Goal: Transaction & Acquisition: Purchase product/service

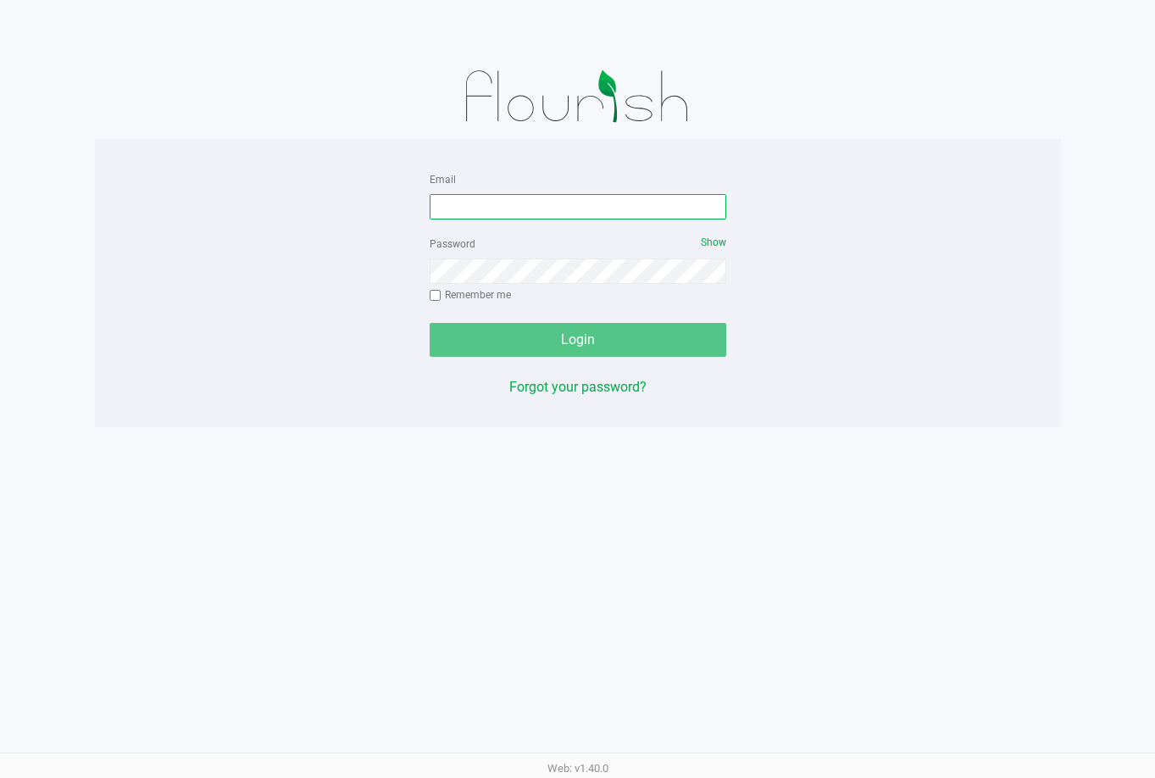
click at [608, 203] on input "Email" at bounding box center [578, 206] width 297 height 25
type input "[PERSON_NAME][EMAIL_ADDRESS][DOMAIN_NAME]"
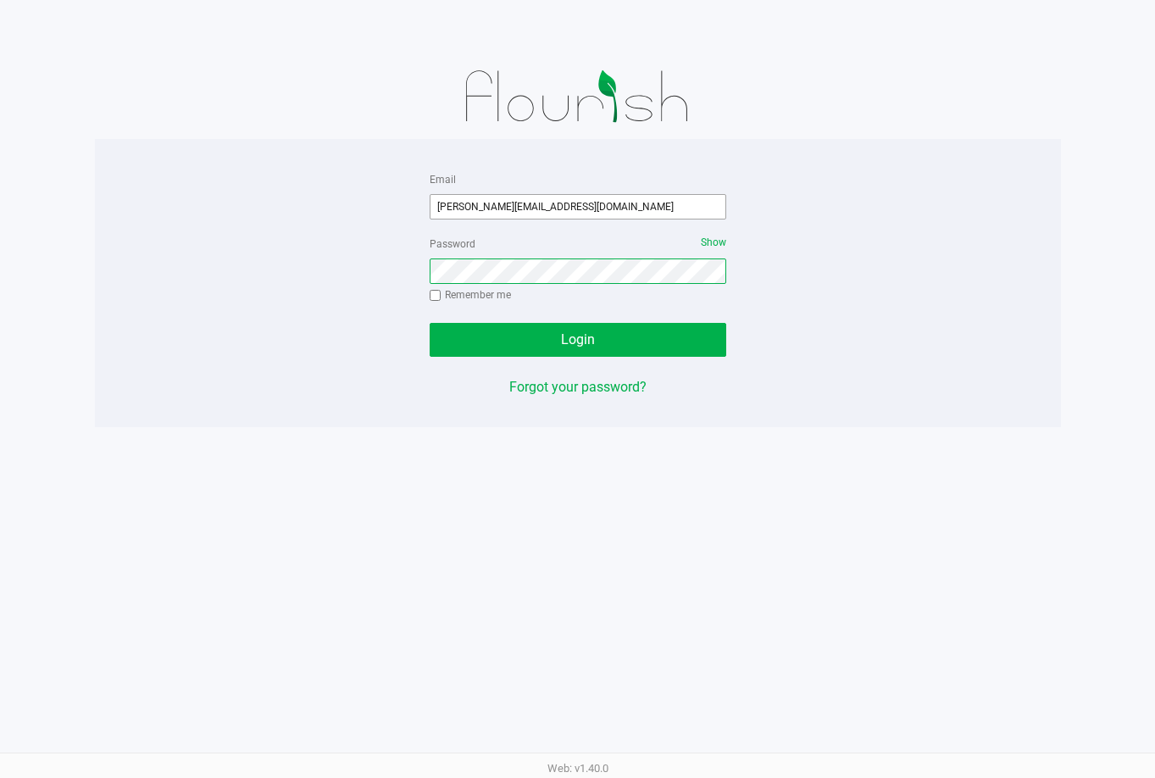
click at [430, 323] on button "Login" at bounding box center [578, 340] width 297 height 34
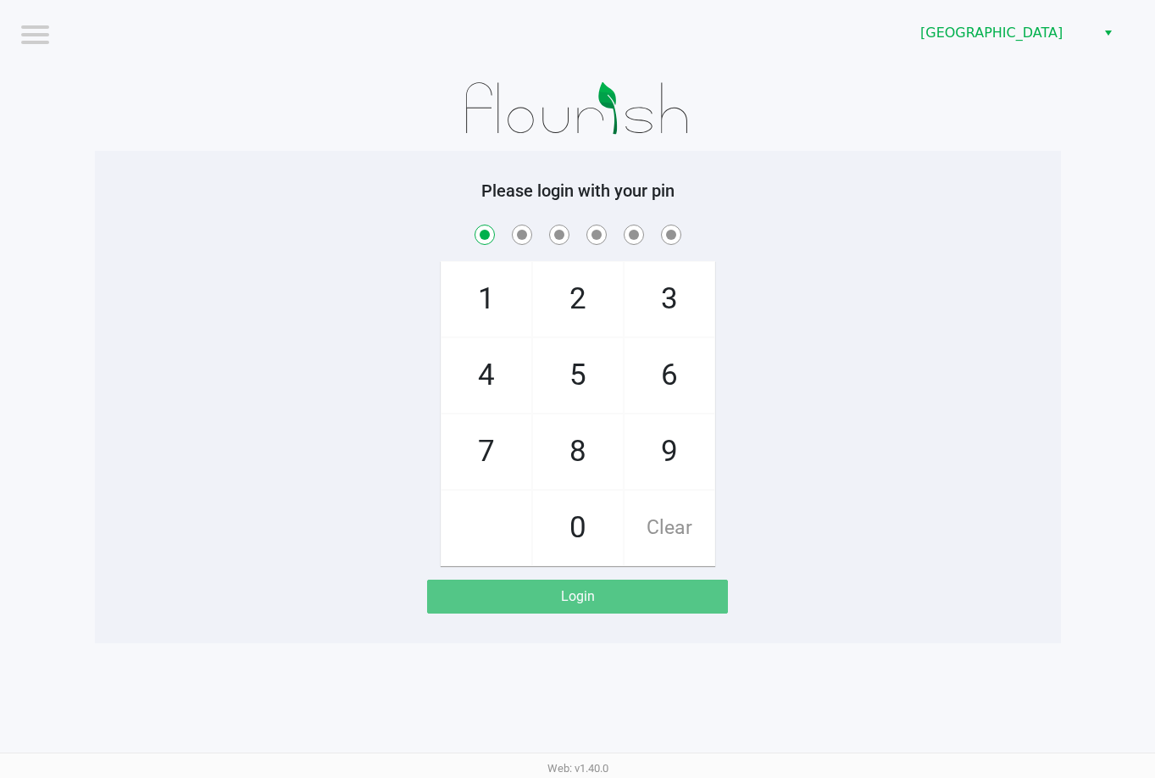
checkbox input "true"
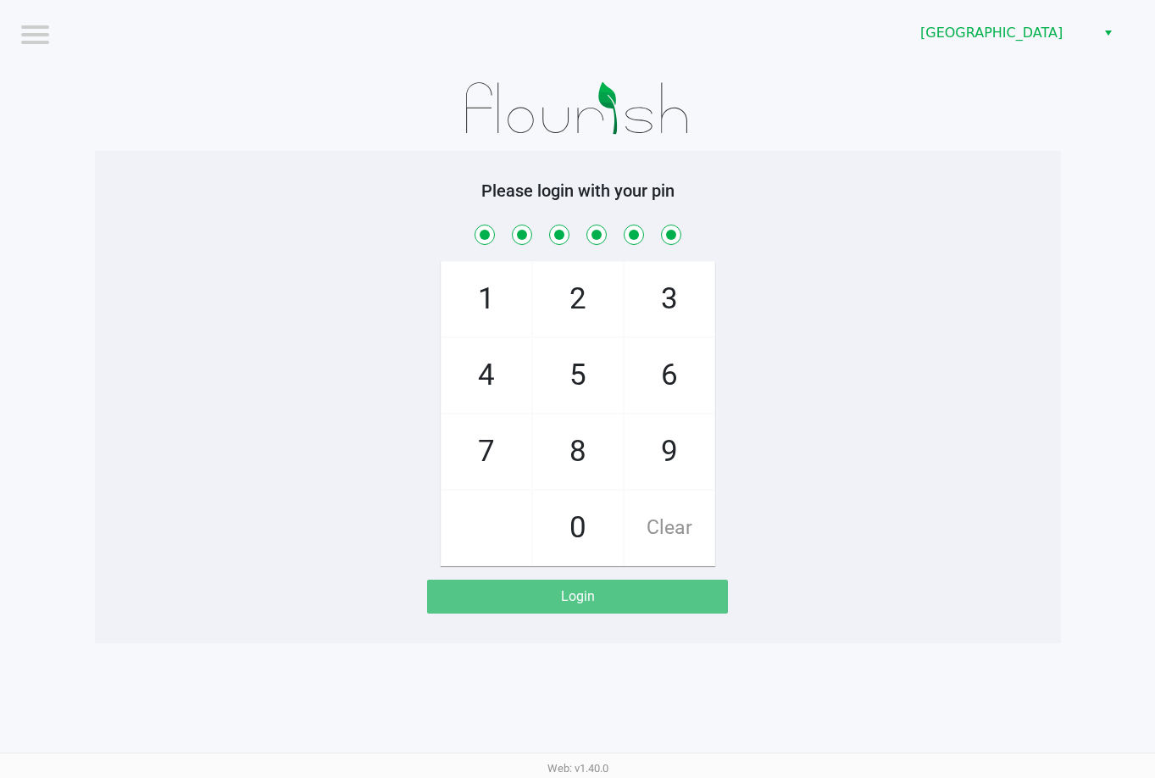
checkbox input "true"
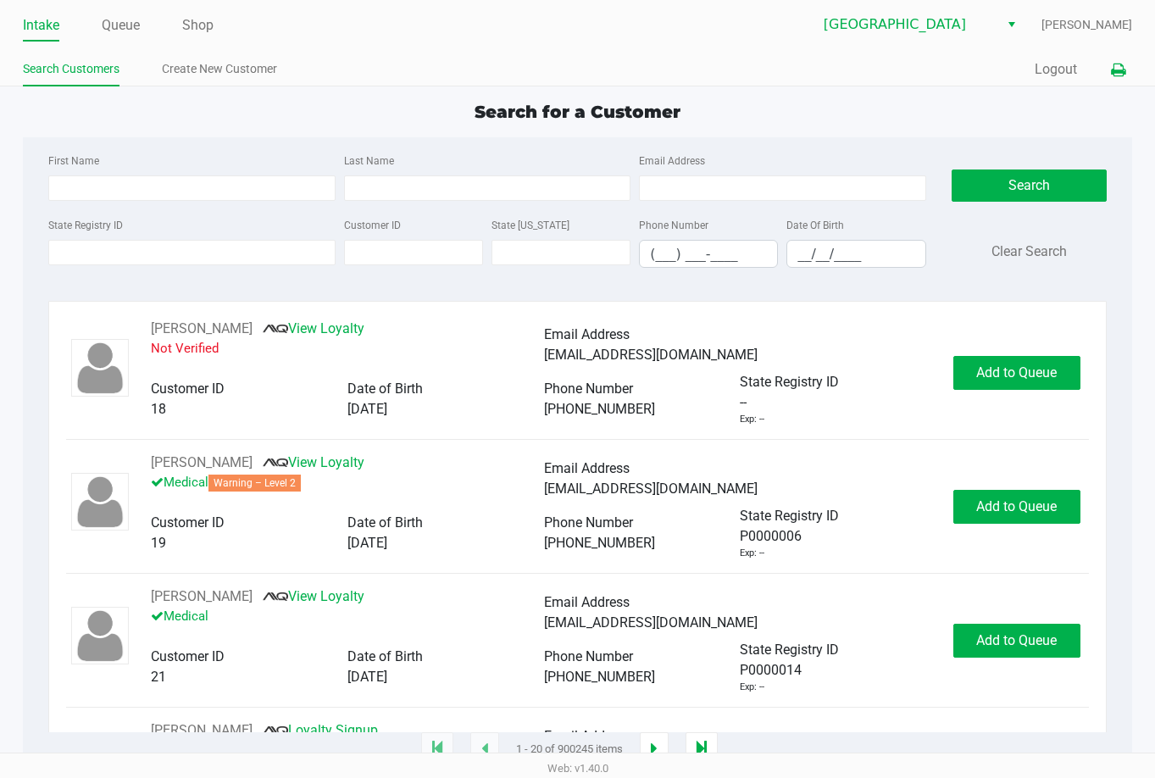
click at [1113, 65] on icon at bounding box center [1118, 70] width 14 height 12
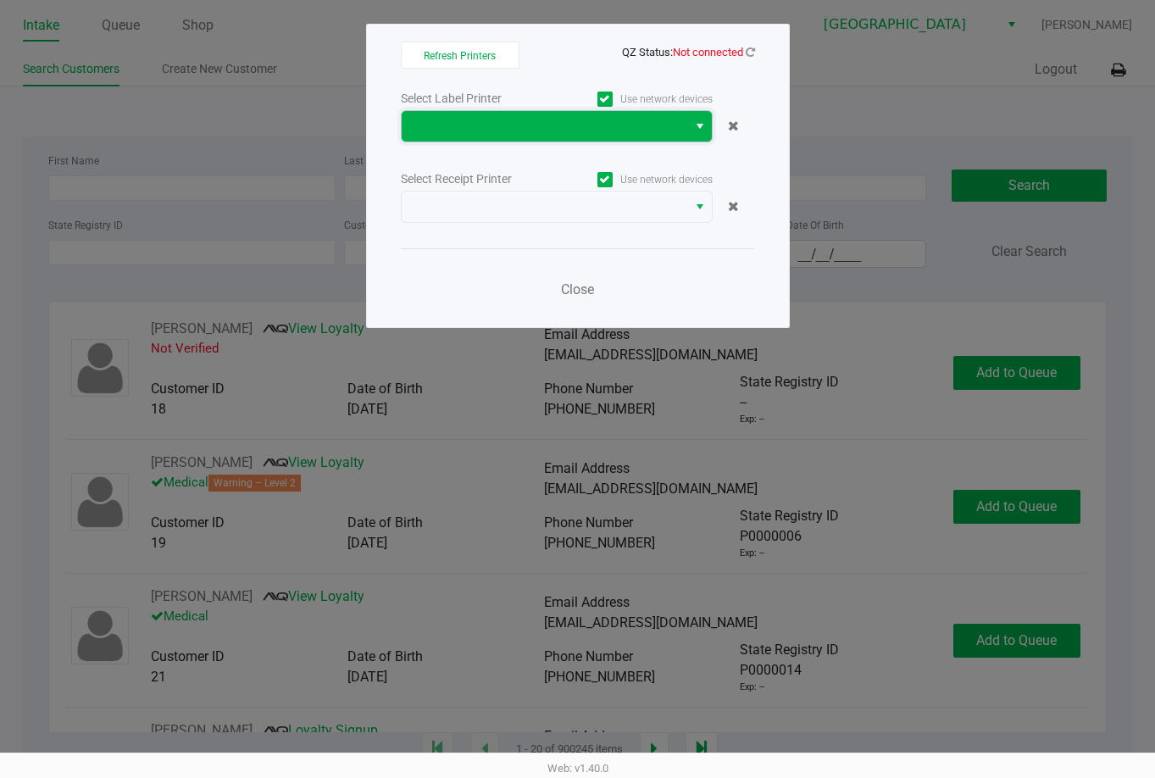
click at [644, 127] on span at bounding box center [544, 126] width 265 height 20
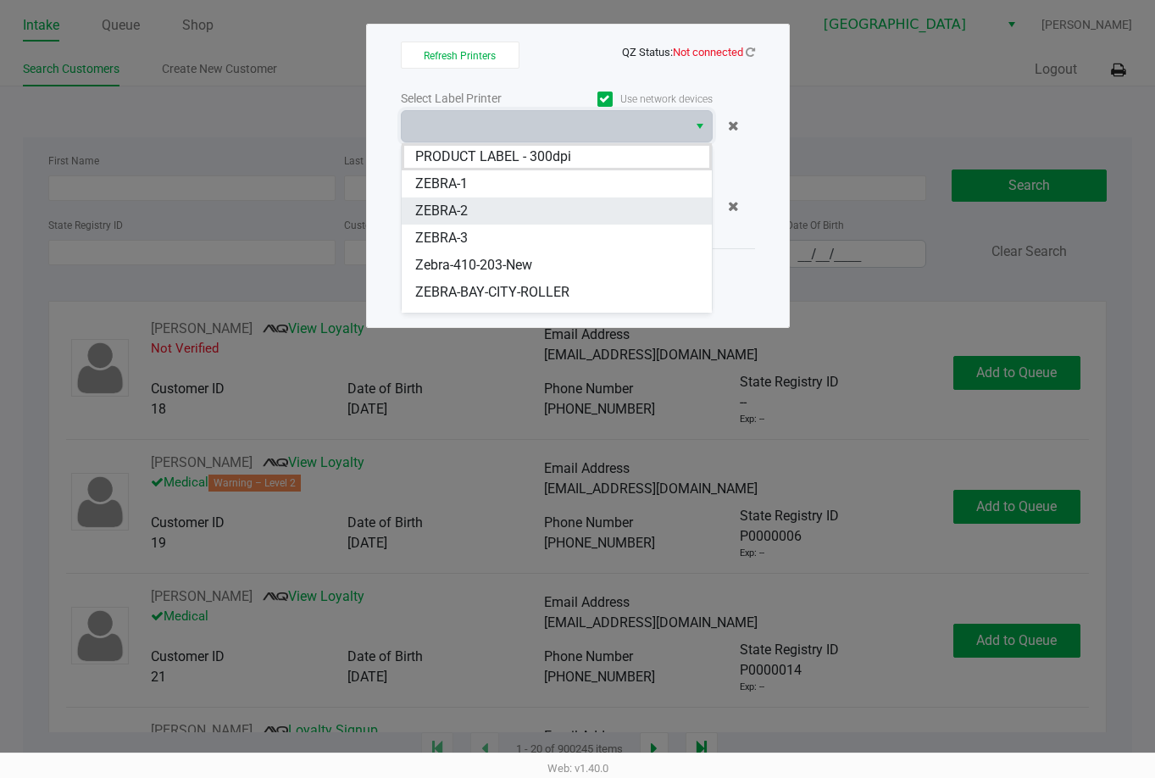
scroll to position [47, 0]
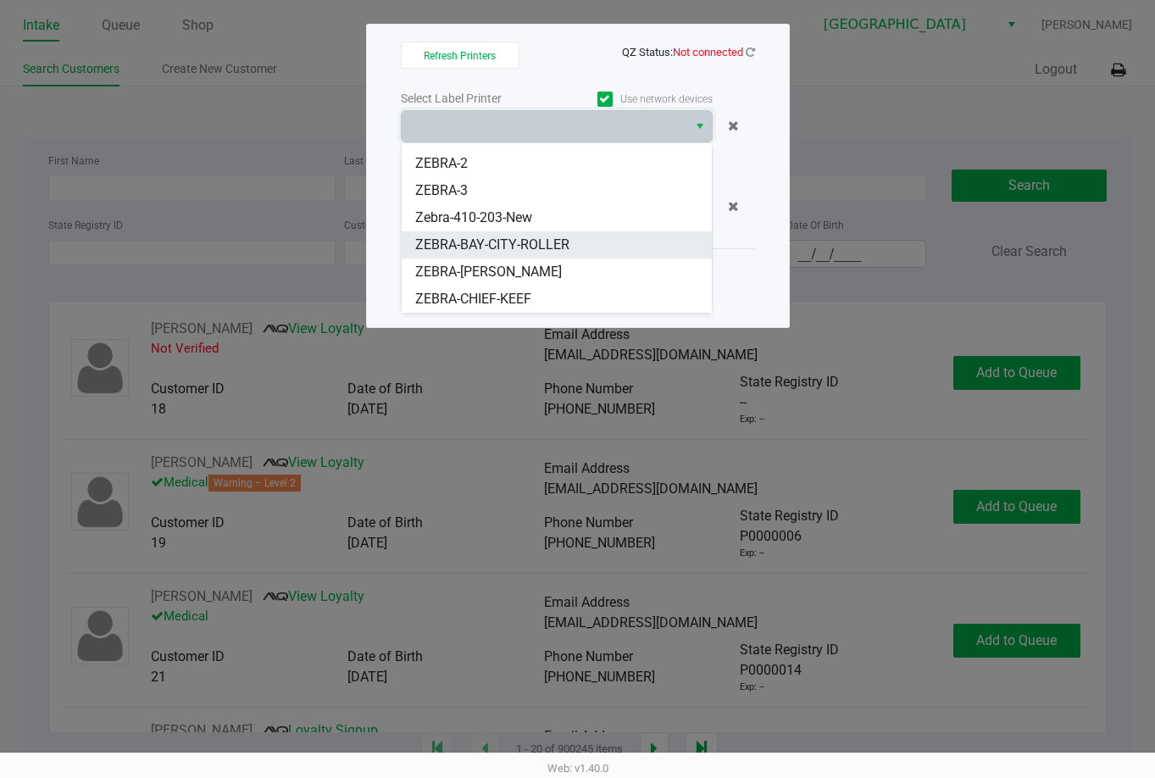
click at [520, 244] on span "ZEBRA-BAY-CITY-ROLLER" at bounding box center [492, 245] width 154 height 20
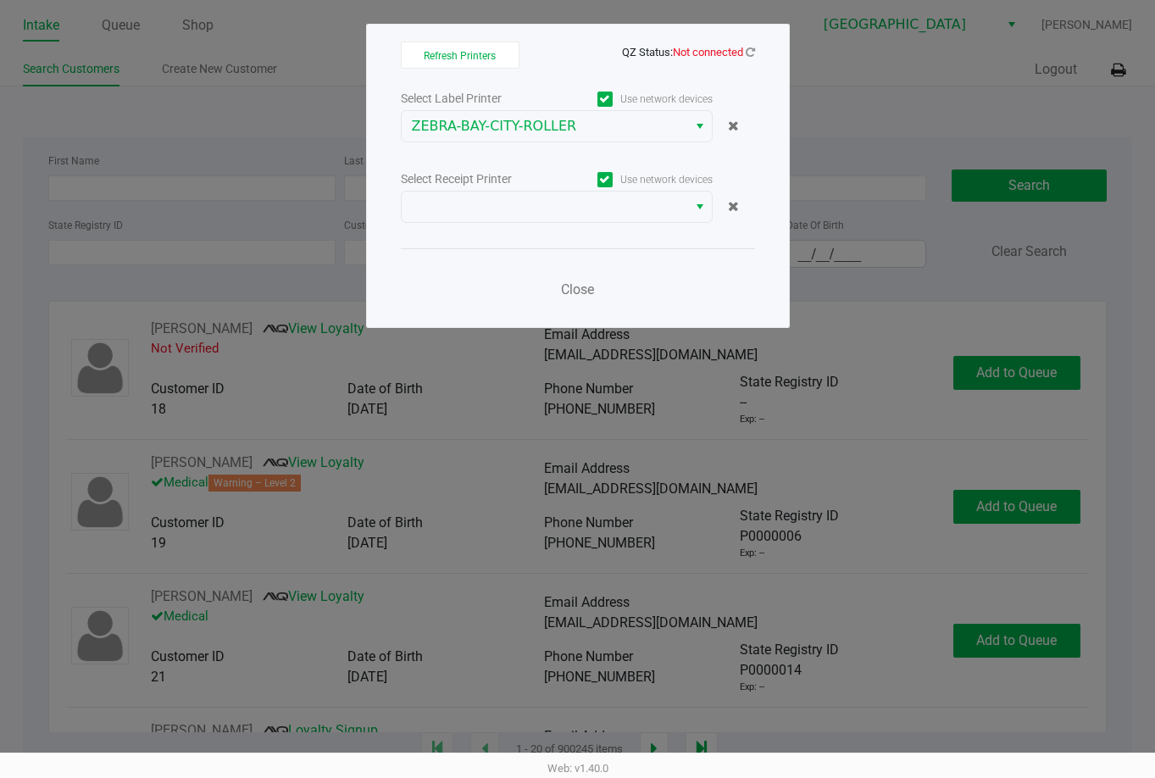
click at [519, 225] on div "Select Label Printer Use network devices ZEBRA-BAY-CITY-ROLLER Select Receipt P…" at bounding box center [578, 198] width 354 height 223
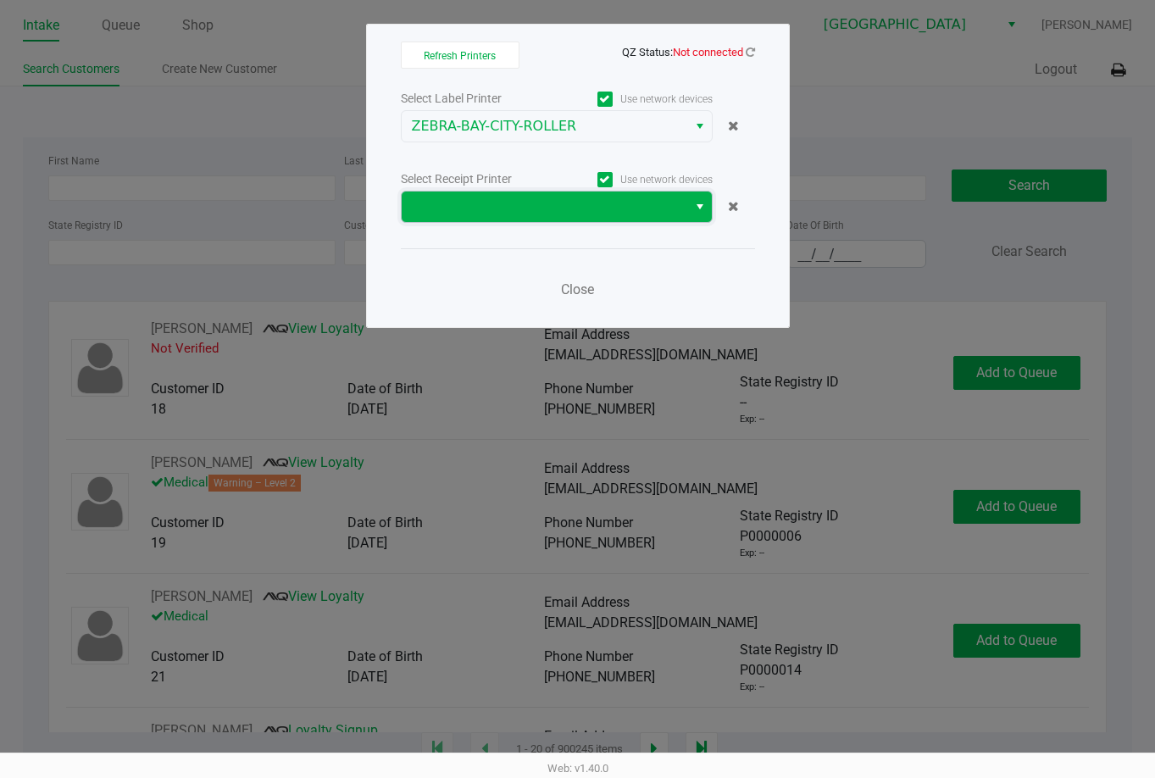
click at [520, 215] on span at bounding box center [544, 207] width 265 height 20
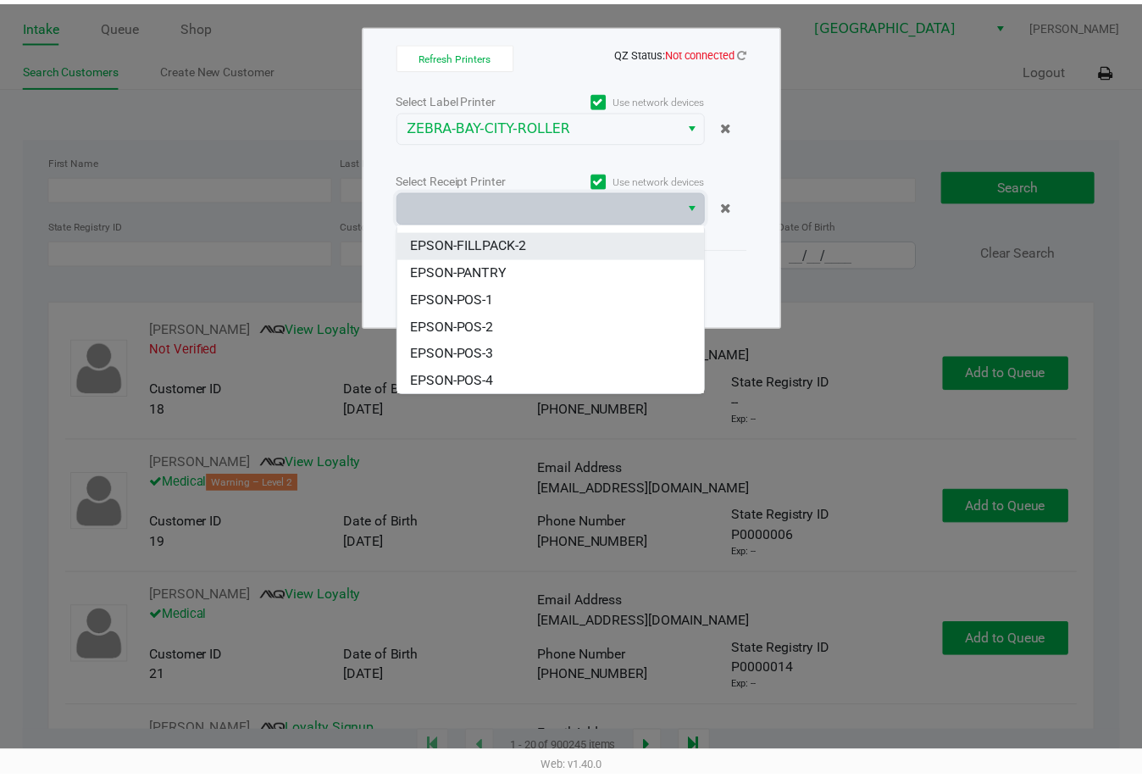
scroll to position [102, 0]
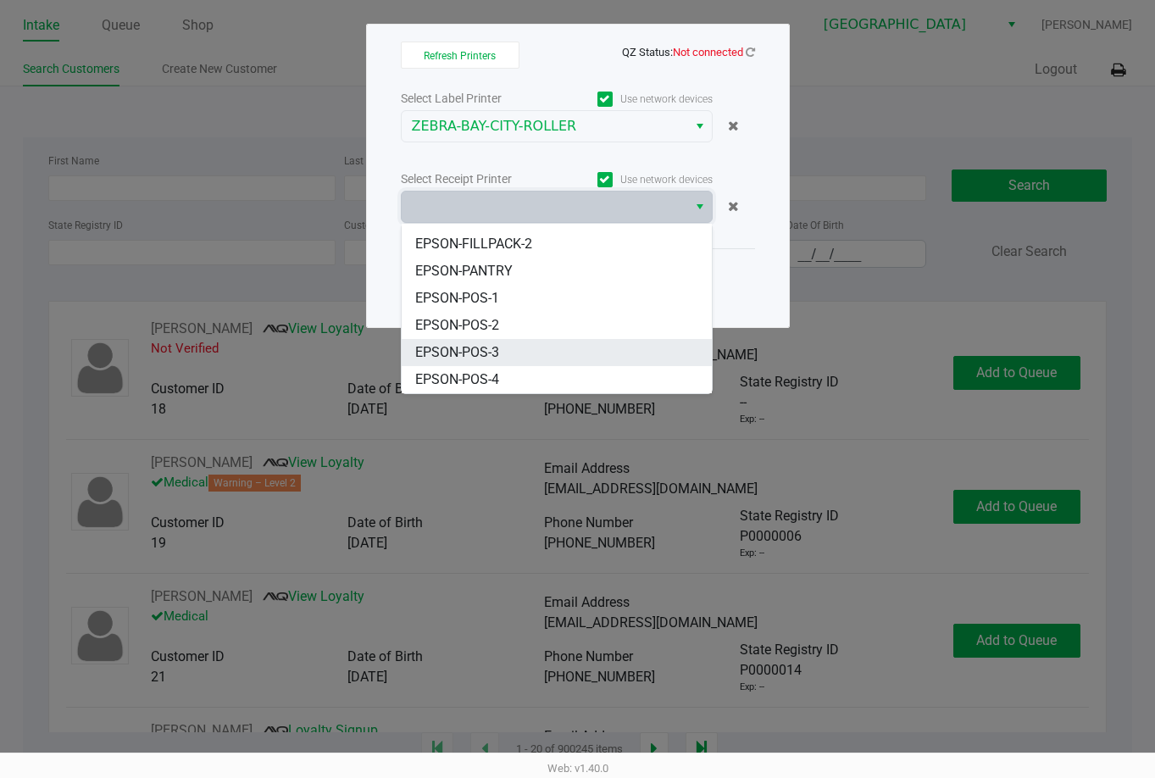
click at [530, 344] on li "EPSON-POS-3" at bounding box center [557, 352] width 310 height 27
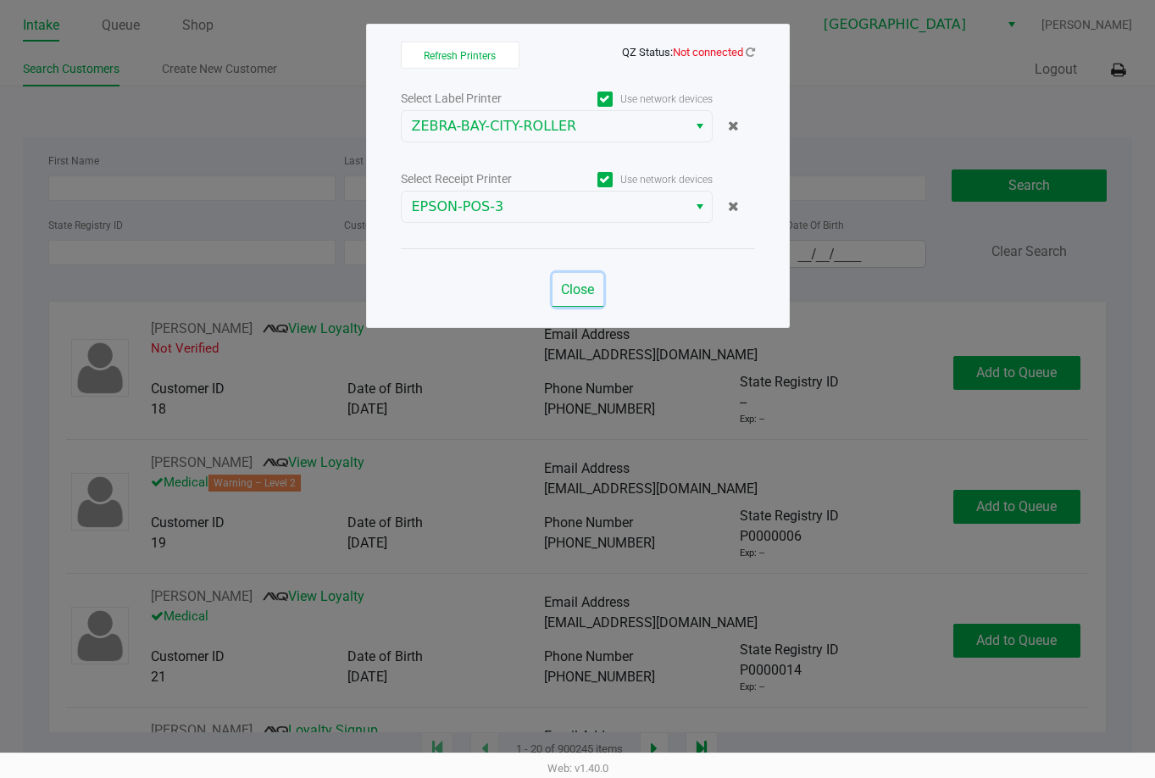
click at [558, 291] on button "Close" at bounding box center [577, 290] width 51 height 34
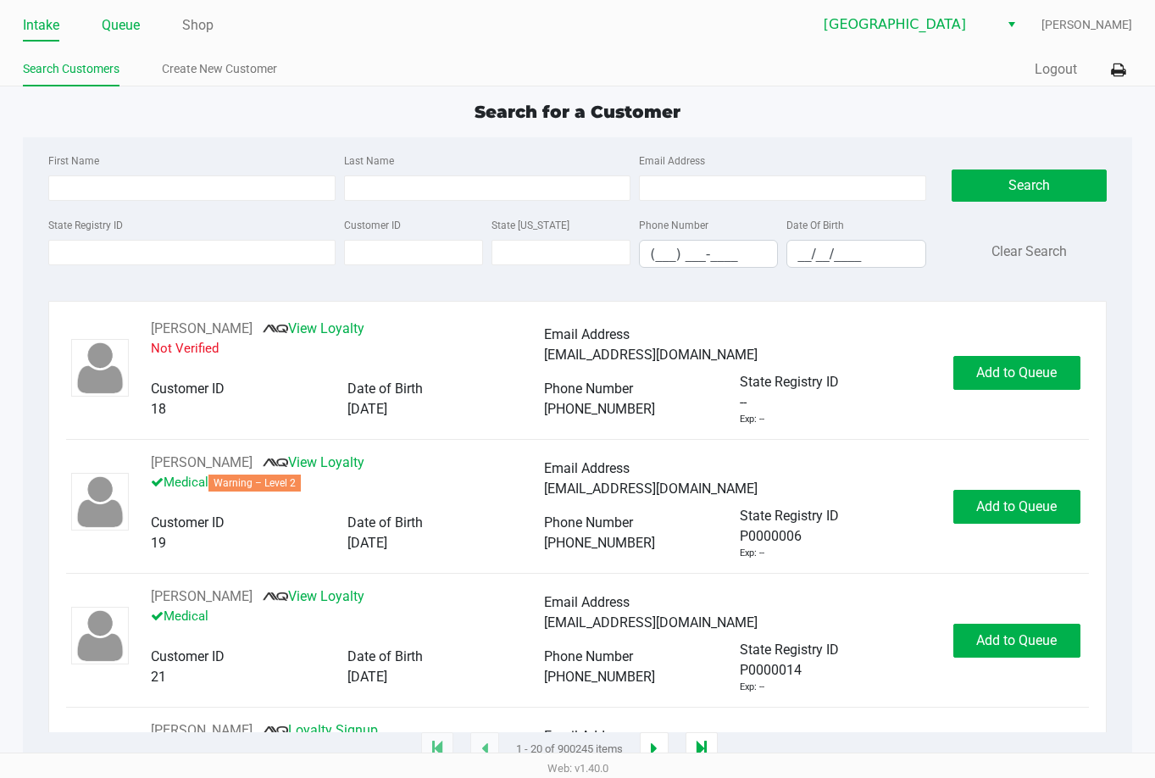
click at [119, 20] on link "Queue" at bounding box center [121, 26] width 38 height 24
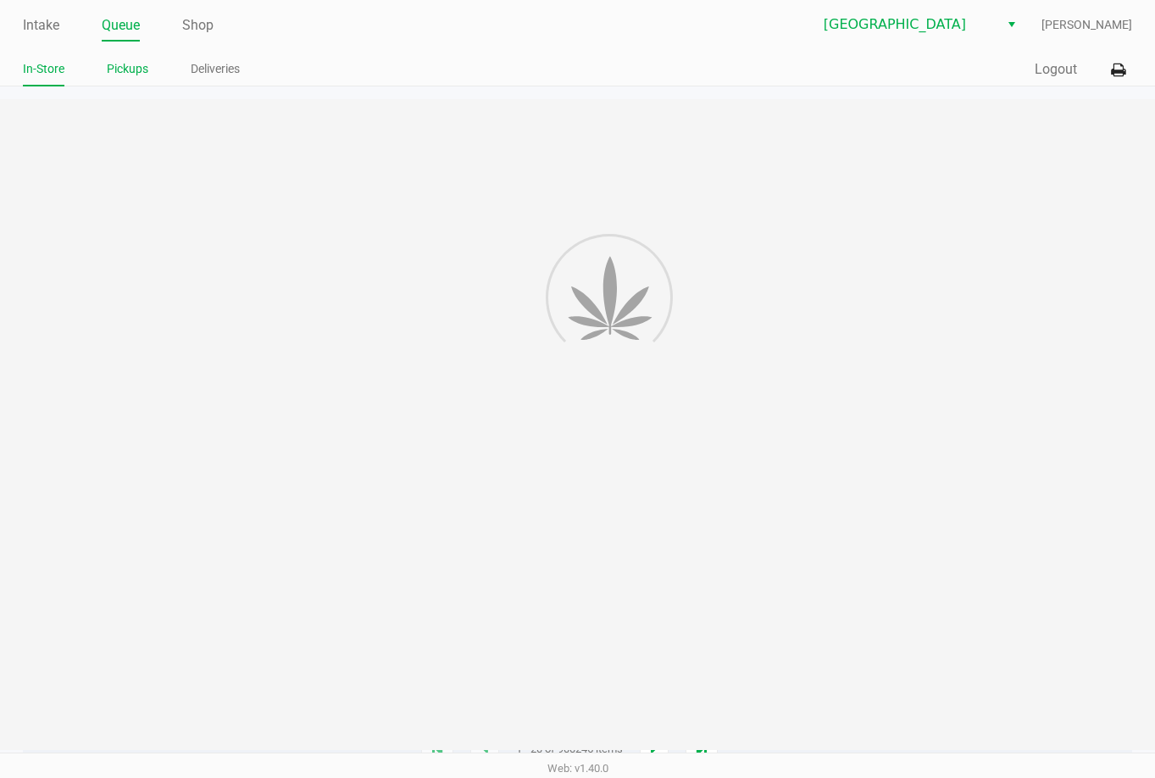
click at [132, 64] on link "Pickups" at bounding box center [128, 68] width 42 height 21
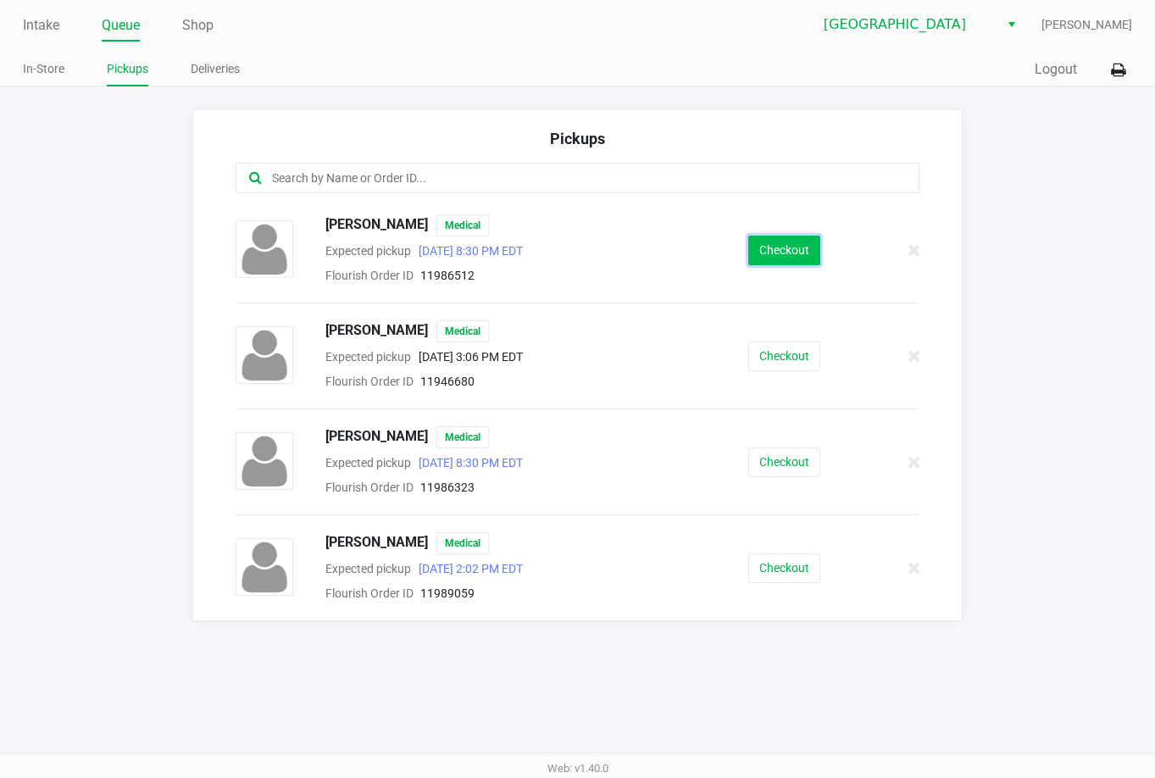
click at [760, 245] on button "Checkout" at bounding box center [784, 251] width 72 height 30
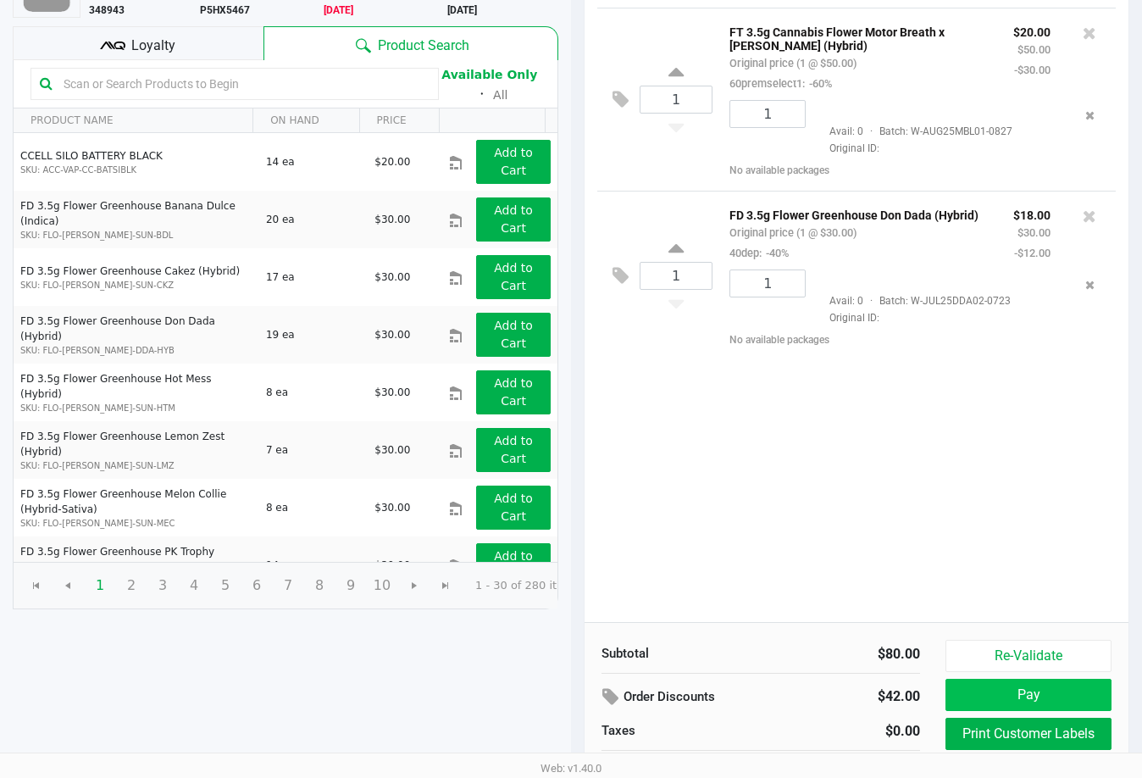
scroll to position [174, 0]
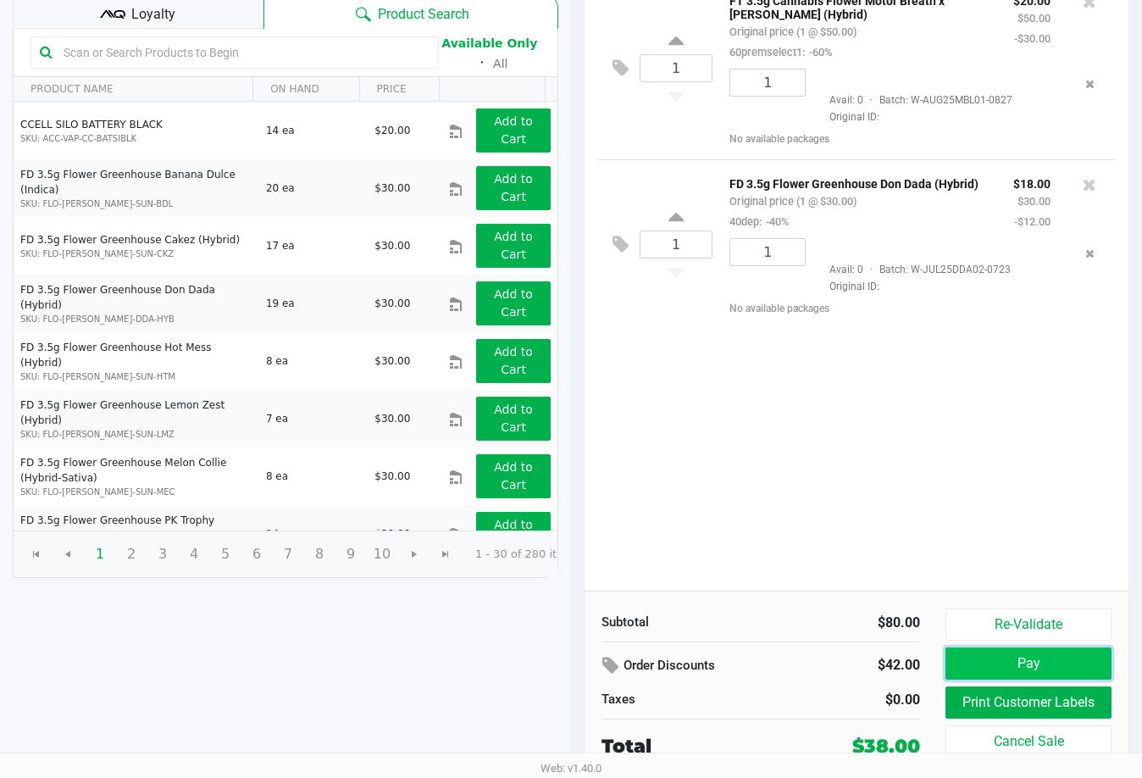
click at [1010, 651] on button "Pay" at bounding box center [1029, 663] width 166 height 32
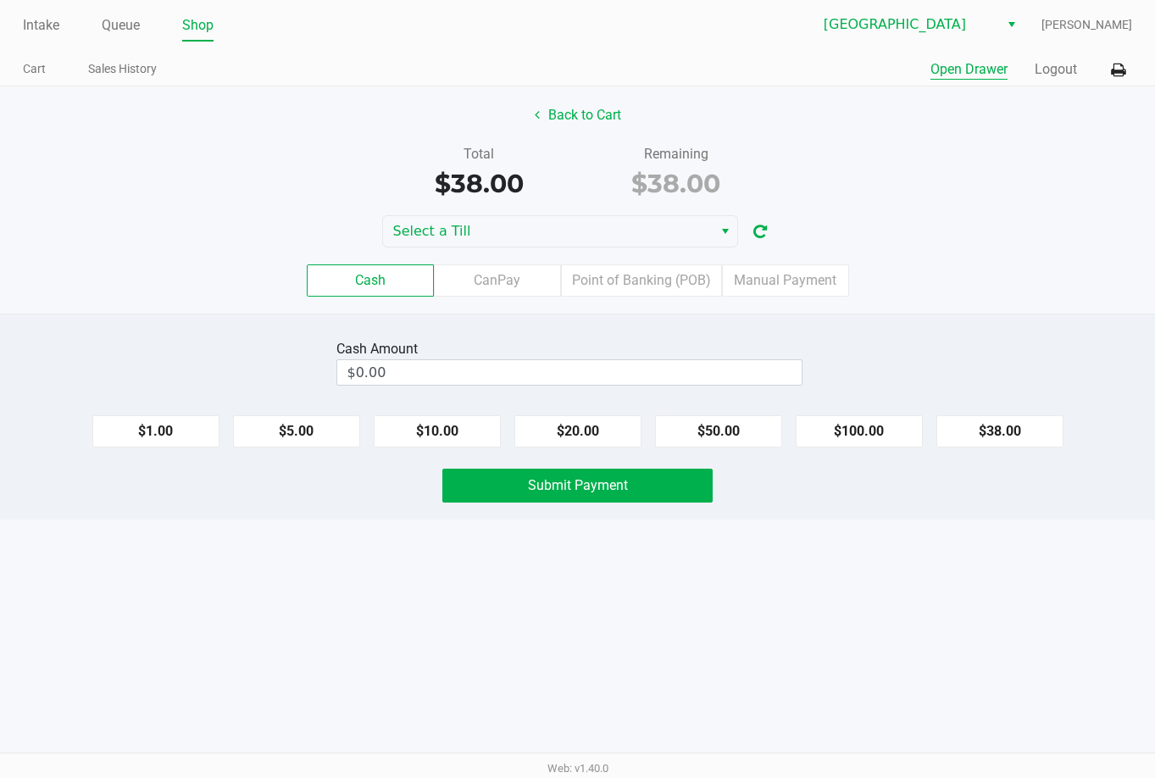
click at [963, 71] on button "Open Drawer" at bounding box center [968, 69] width 77 height 20
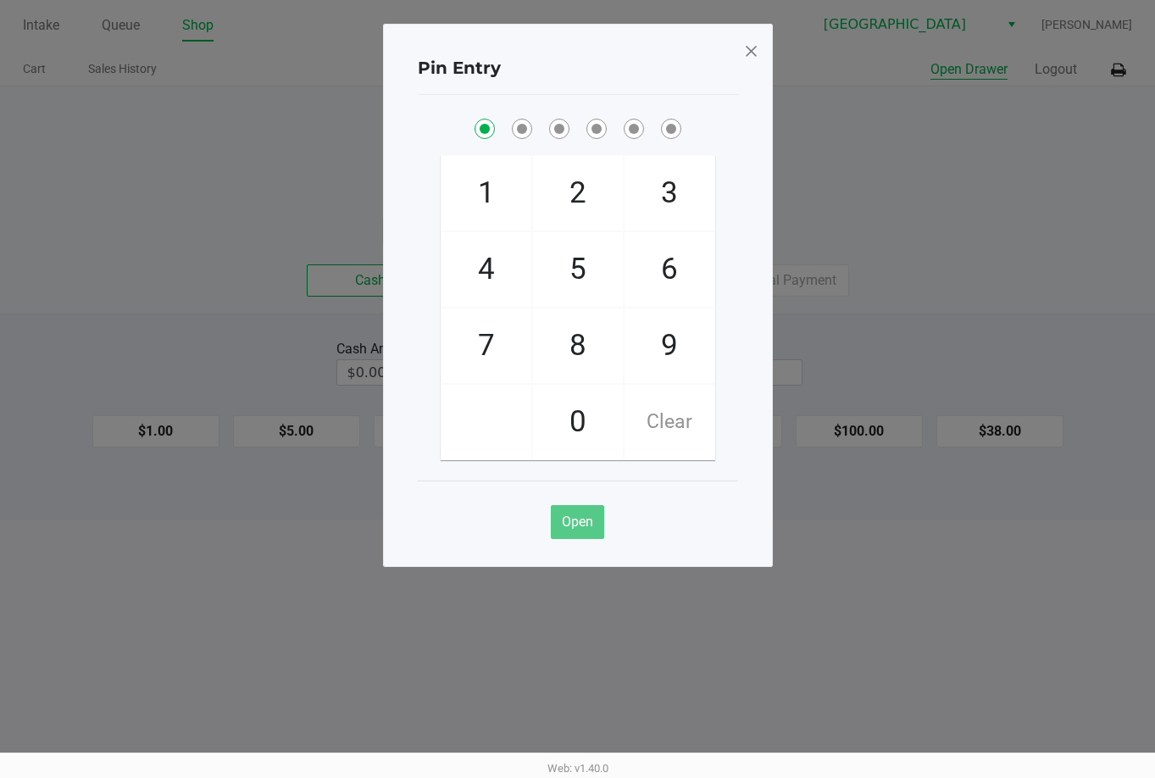
checkbox input "true"
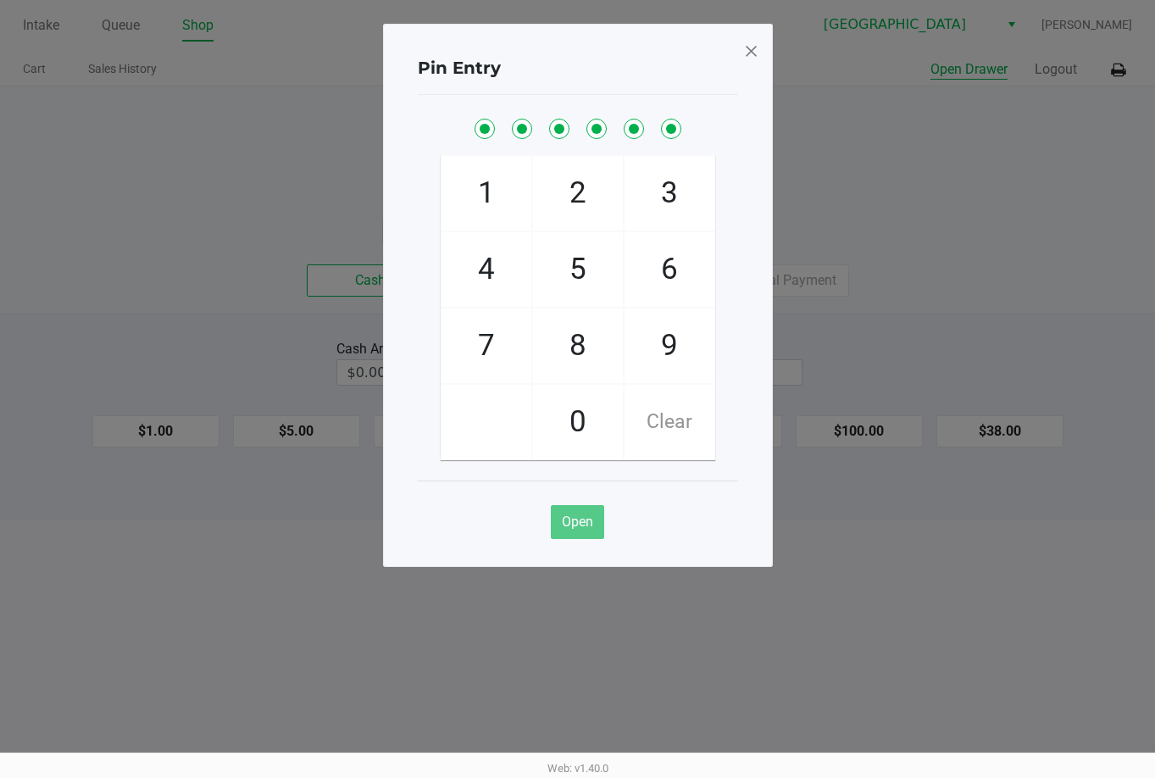
checkbox input "true"
click at [753, 56] on span at bounding box center [750, 50] width 15 height 27
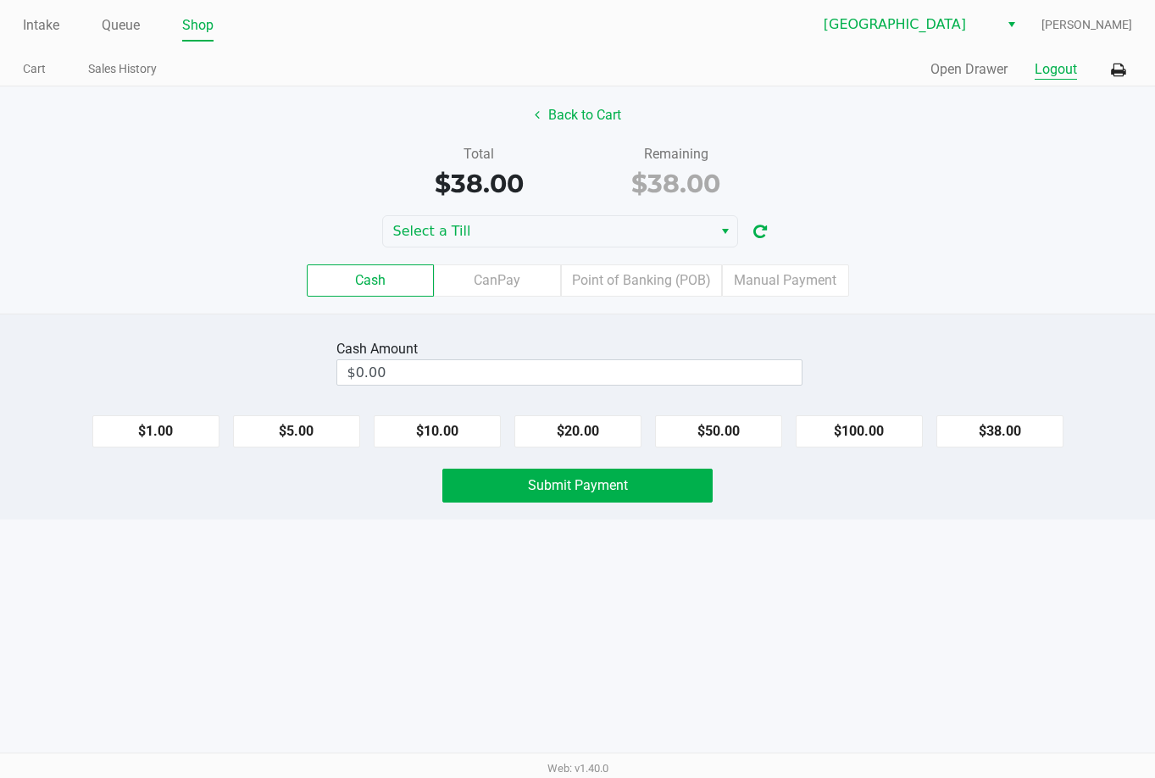
click at [1051, 69] on button "Logout" at bounding box center [1056, 69] width 42 height 20
